Goal: Task Accomplishment & Management: Use online tool/utility

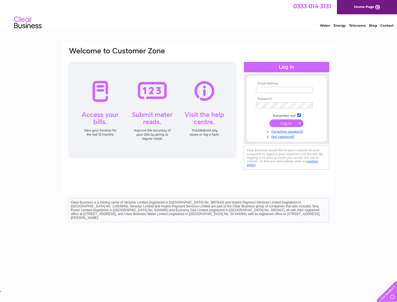
type input "info@temperance-house.co.uk"
click at [286, 124] on input "submit" at bounding box center [286, 124] width 34 height 8
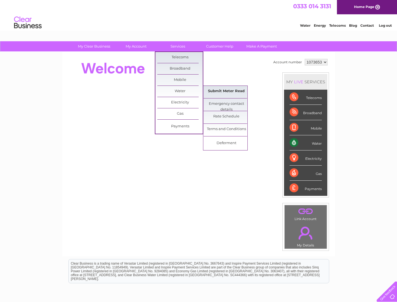
click at [227, 91] on link "Submit Meter Read" at bounding box center [225, 91] width 45 height 11
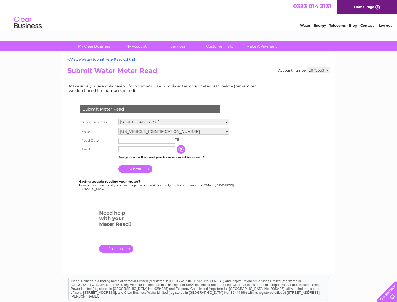
click at [155, 141] on input "text" at bounding box center [146, 141] width 57 height 6
click at [177, 141] on img at bounding box center [177, 140] width 4 height 4
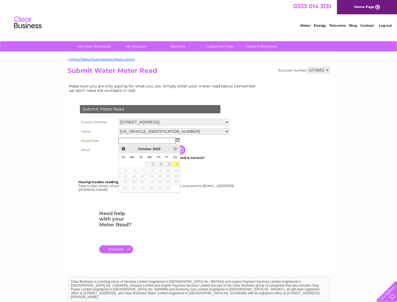
click at [175, 163] on link "4" at bounding box center [175, 165] width 8 height 6
type input "2025/10/04"
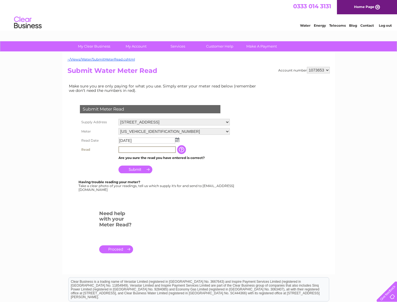
click at [147, 153] on input "text" at bounding box center [146, 149] width 57 height 7
type input "253"
click at [131, 169] on input "Submit" at bounding box center [135, 170] width 34 height 8
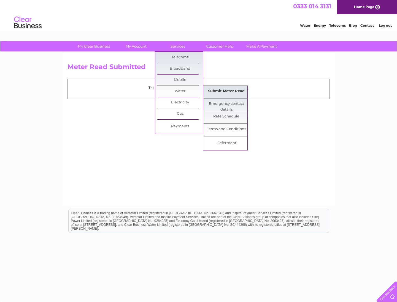
click at [216, 89] on link "Submit Meter Read" at bounding box center [225, 91] width 45 height 11
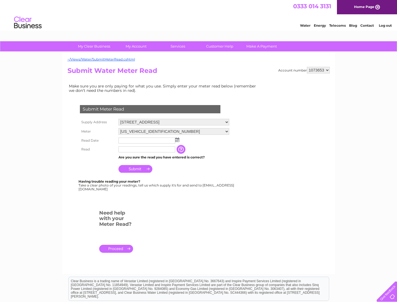
click at [229, 131] on select "[US_VEHICLE_IDENTIFICATION_NUMBER] [US_VEHICLE_IDENTIFICATION_NUMBER]" at bounding box center [173, 131] width 111 height 7
select select "290031"
click at [118, 128] on select "[US_VEHICLE_IDENTIFICATION_NUMBER] [US_VEHICLE_IDENTIFICATION_NUMBER]" at bounding box center [173, 131] width 111 height 7
click at [178, 141] on img at bounding box center [177, 140] width 4 height 4
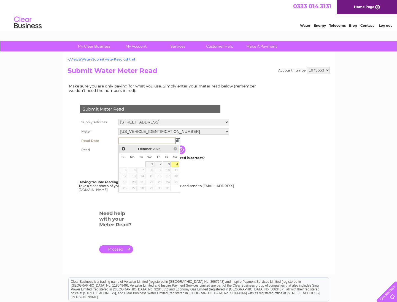
click at [176, 164] on link "4" at bounding box center [175, 165] width 8 height 6
type input "[DATE]"
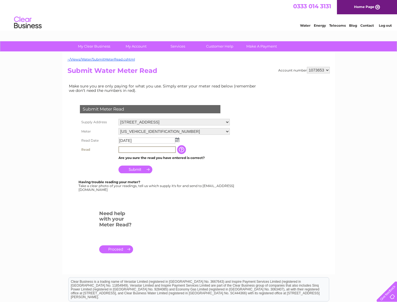
click at [152, 150] on input "text" at bounding box center [146, 149] width 57 height 7
type input "724"
click at [132, 169] on input "Submit" at bounding box center [135, 170] width 34 height 8
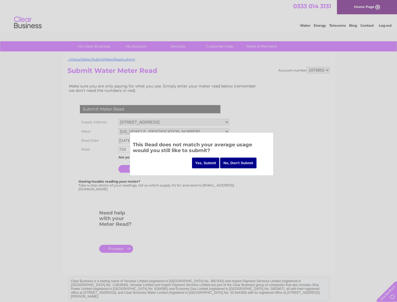
click at [213, 164] on input "Yes, Submit" at bounding box center [206, 163] width 28 height 11
